Goal: Information Seeking & Learning: Learn about a topic

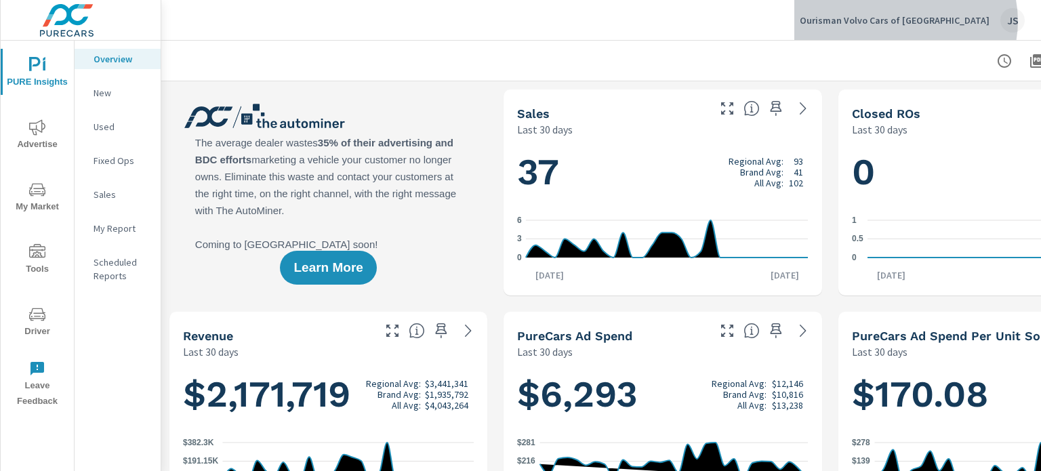
click at [960, 21] on p "Ourisman Volvo Cars of [GEOGRAPHIC_DATA]" at bounding box center [895, 20] width 190 height 12
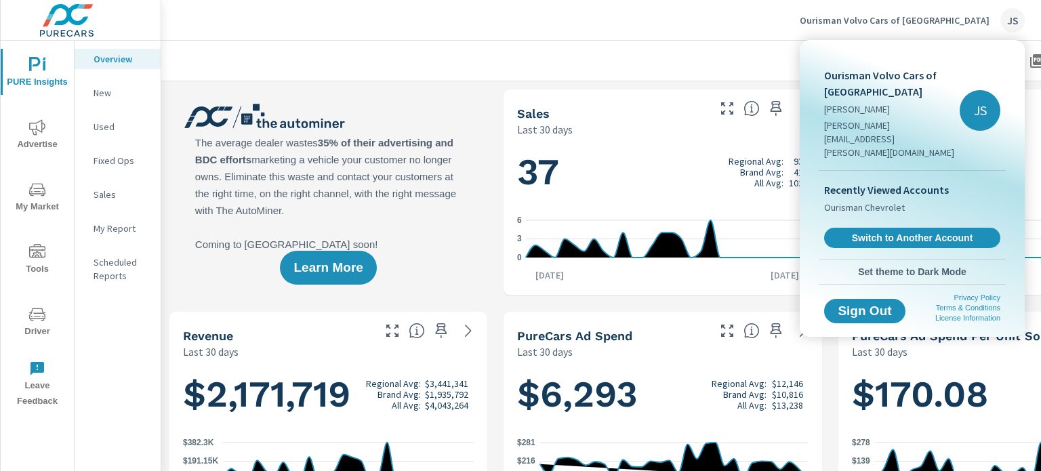
click at [789, 18] on div at bounding box center [520, 235] width 1041 height 471
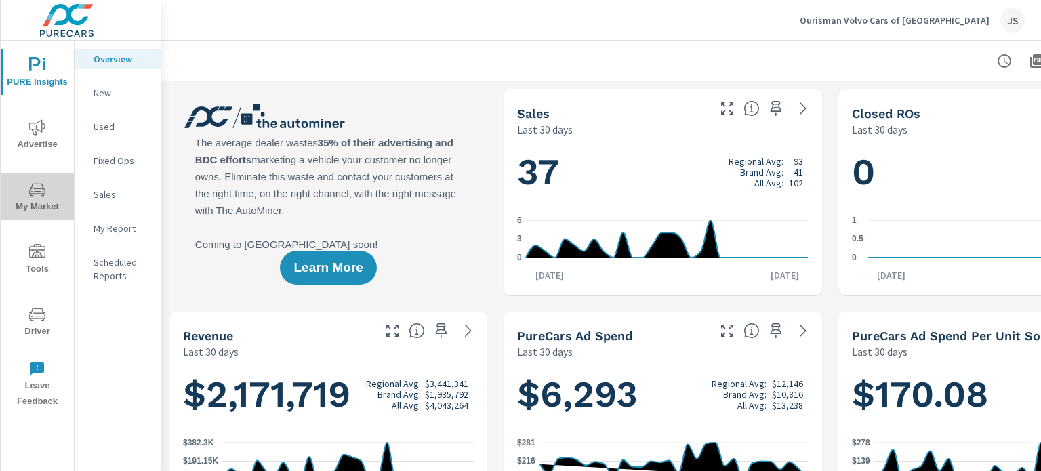
click at [47, 195] on span "My Market" at bounding box center [37, 198] width 65 height 33
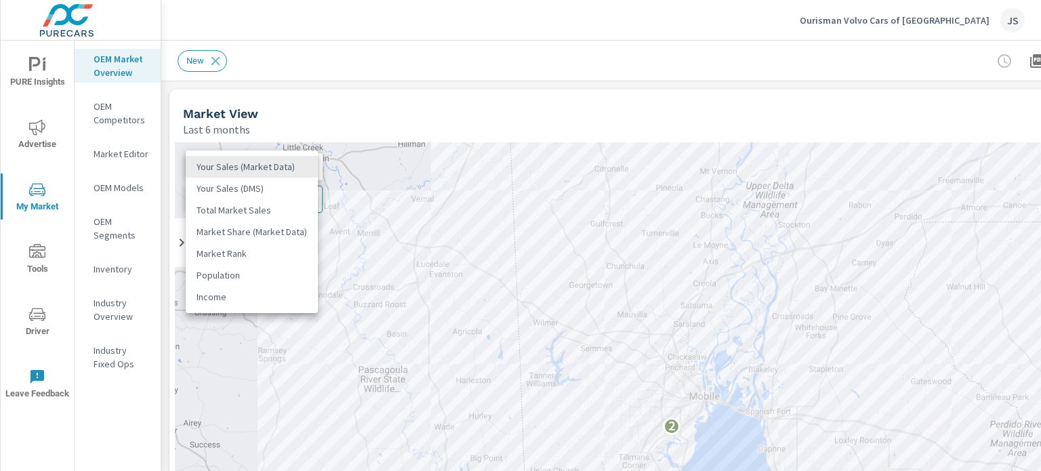
click at [247, 170] on body "PURE Insights Advertise My Market Tools Driver Leave Feedback OEM Market Overvi…" at bounding box center [520, 235] width 1041 height 471
click at [132, 185] on div at bounding box center [520, 235] width 1041 height 471
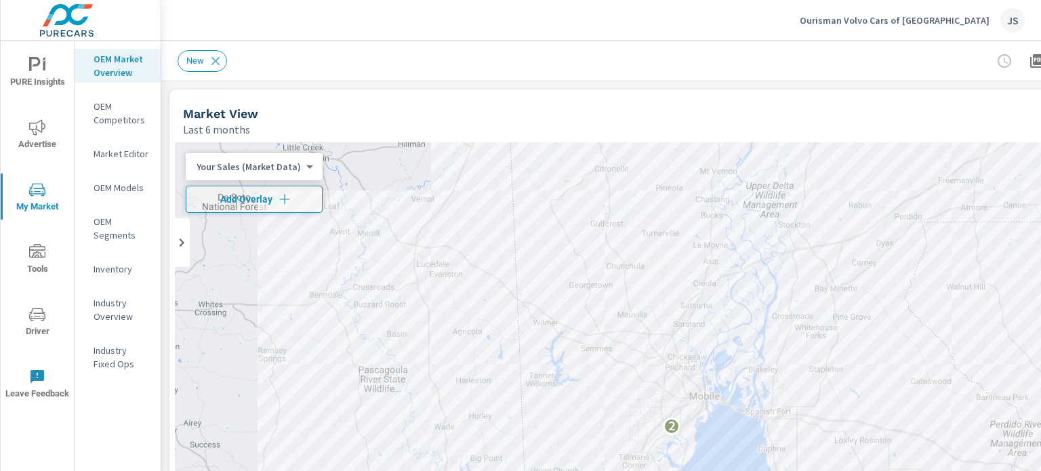
click at [269, 165] on body "PURE Insights Advertise My Market Tools Driver Leave Feedback OEM Market Overvi…" at bounding box center [520, 235] width 1041 height 471
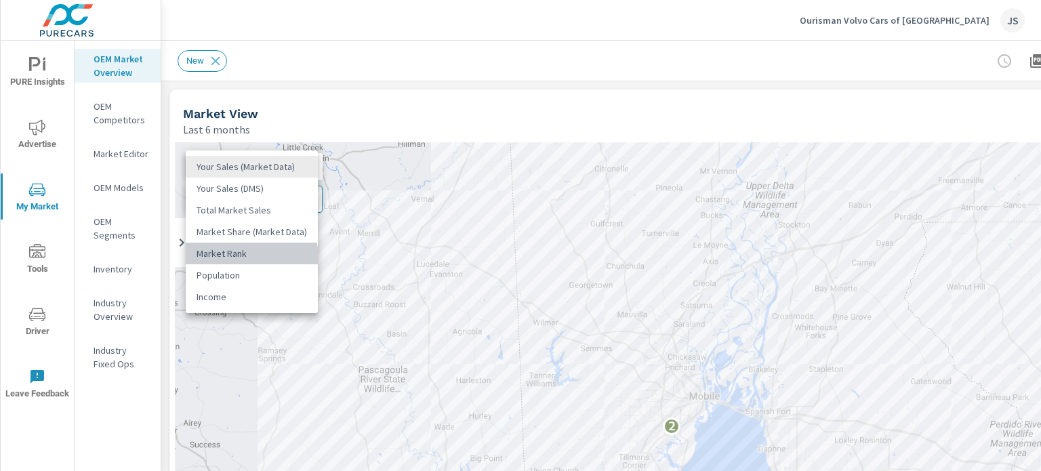
click at [251, 258] on li "Market Rank" at bounding box center [252, 254] width 132 height 22
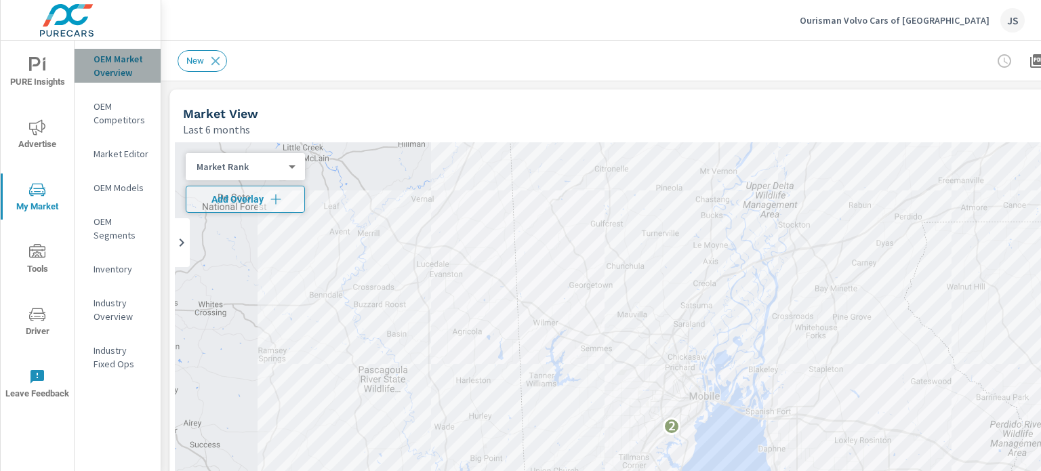
click at [115, 70] on p "OEM Market Overview" at bounding box center [122, 65] width 56 height 27
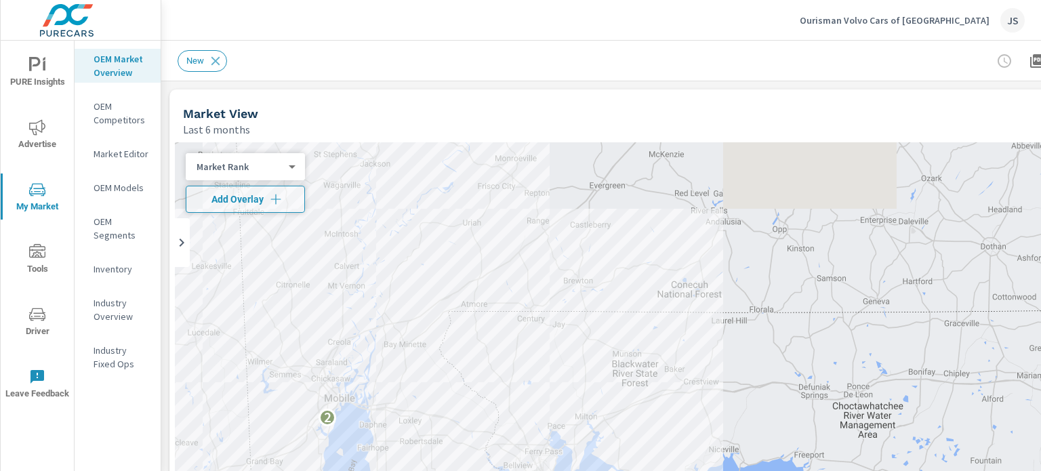
drag, startPoint x: 634, startPoint y: 232, endPoint x: 350, endPoint y: 341, distance: 304.6
click at [350, 341] on div "2" at bounding box center [663, 417] width 976 height 550
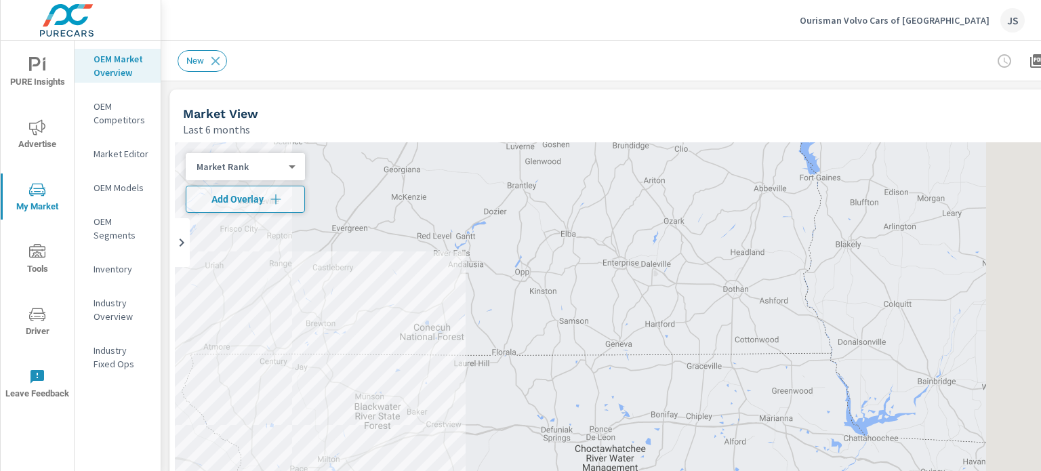
drag, startPoint x: 775, startPoint y: 327, endPoint x: 359, endPoint y: 359, distance: 417.4
click at [359, 359] on div "2" at bounding box center [663, 417] width 976 height 550
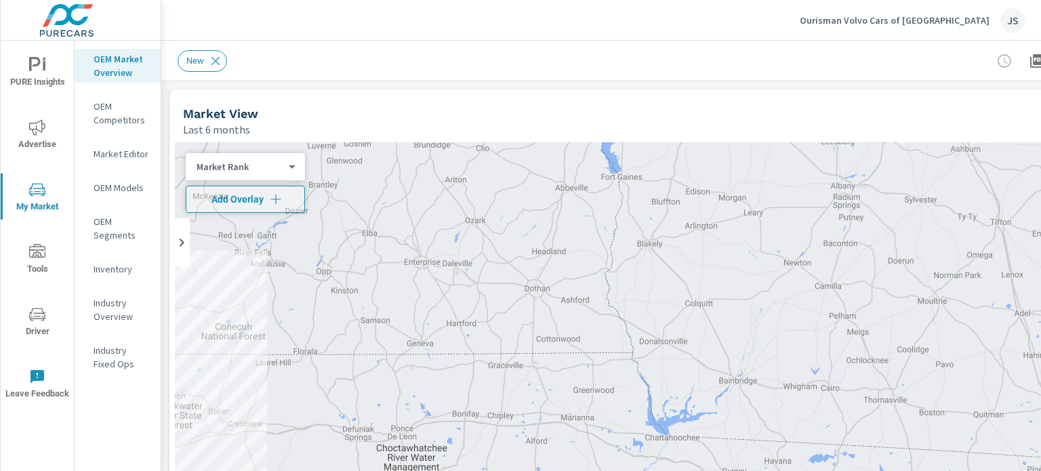
drag, startPoint x: 823, startPoint y: 298, endPoint x: 761, endPoint y: 315, distance: 64.4
click at [761, 315] on div "2" at bounding box center [663, 417] width 976 height 550
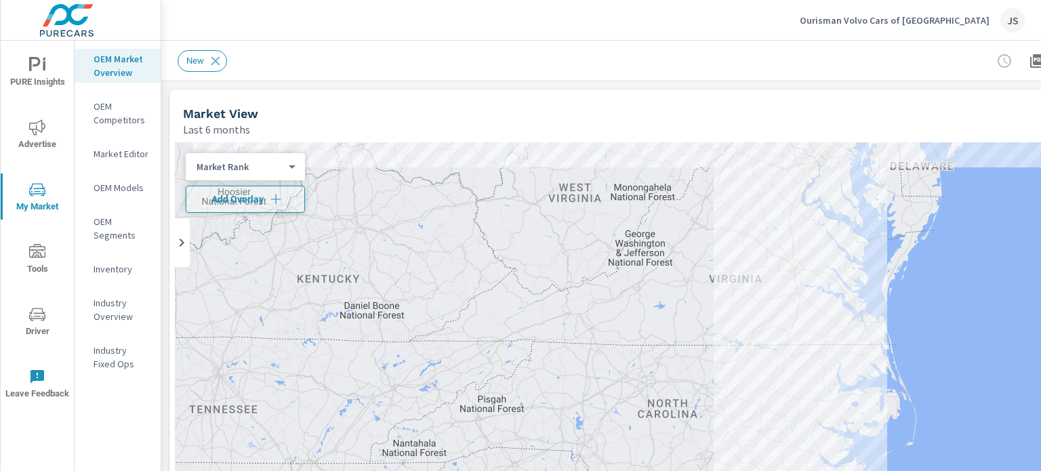
click at [778, 277] on div "2" at bounding box center [663, 417] width 976 height 550
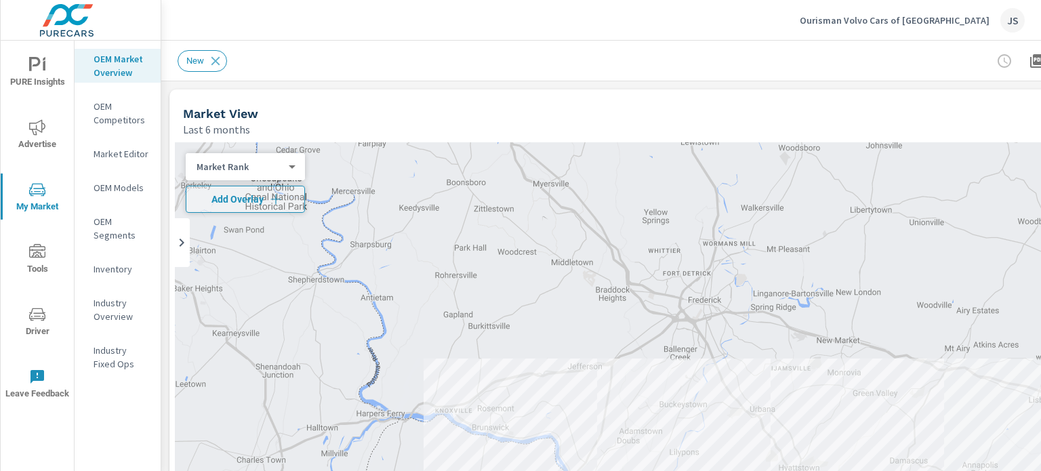
click at [252, 168] on body "PURE Insights Advertise My Market Tools Driver Leave Feedback OEM Market Overvi…" at bounding box center [520, 235] width 1041 height 471
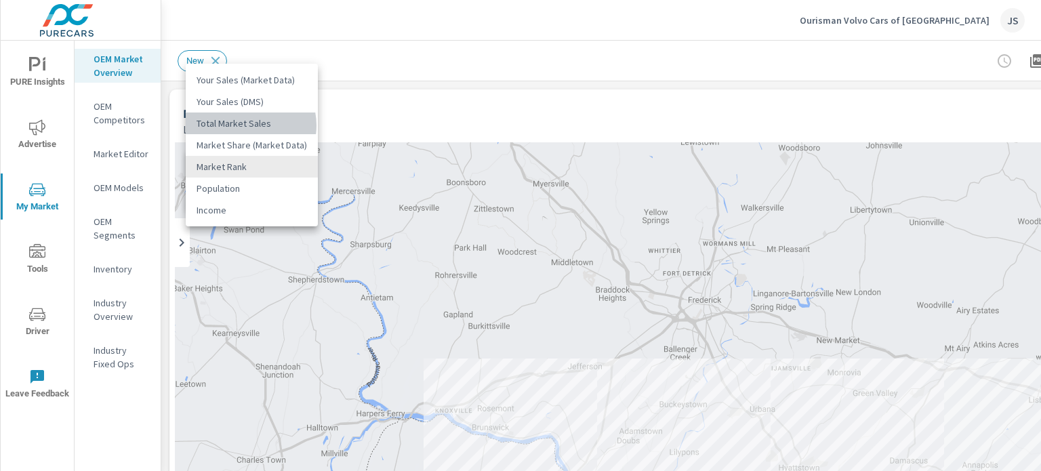
click at [247, 125] on li "Total Market Sales" at bounding box center [252, 124] width 132 height 22
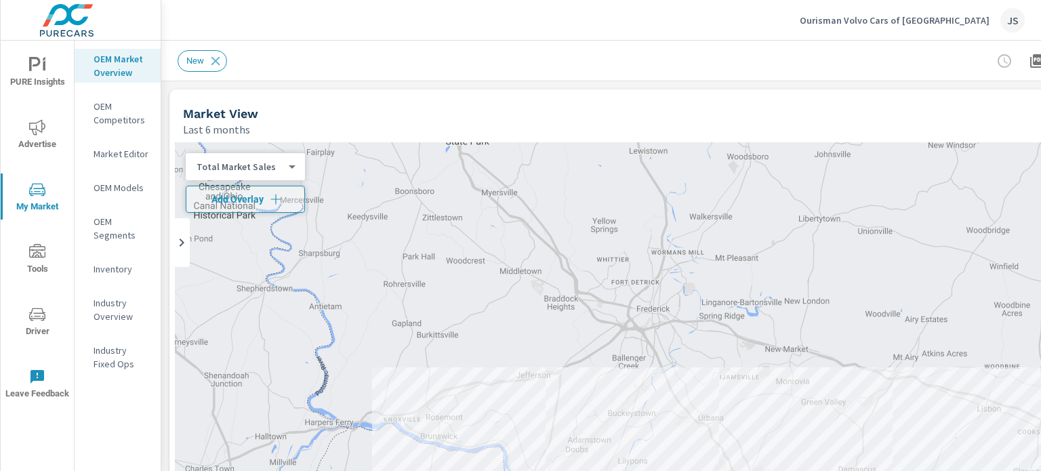
drag, startPoint x: 708, startPoint y: 298, endPoint x: 655, endPoint y: 306, distance: 53.6
click at [655, 306] on div at bounding box center [663, 417] width 976 height 550
click at [641, 299] on div at bounding box center [663, 417] width 976 height 550
click at [35, 131] on icon "nav menu" at bounding box center [37, 127] width 16 height 16
